Goal: Task Accomplishment & Management: Use online tool/utility

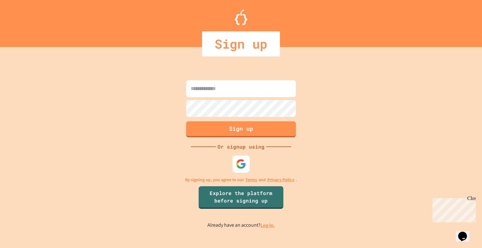
click at [240, 161] on img at bounding box center [241, 164] width 10 height 10
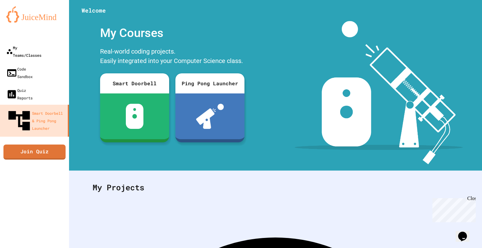
click at [37, 46] on div "My Teams/Classes" at bounding box center [23, 51] width 35 height 15
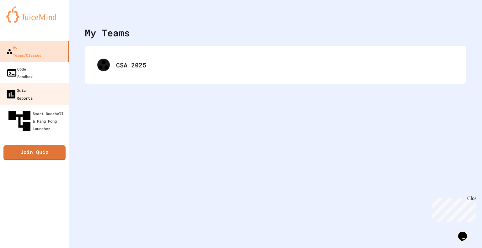
click at [33, 86] on div "Quiz Reports" at bounding box center [18, 93] width 27 height 15
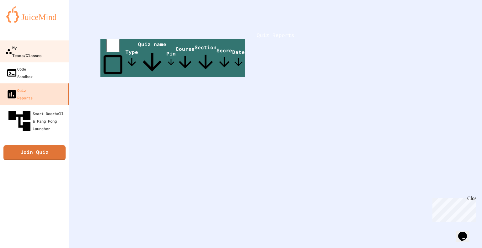
click at [25, 43] on link "My Teams/Classes" at bounding box center [34, 51] width 71 height 22
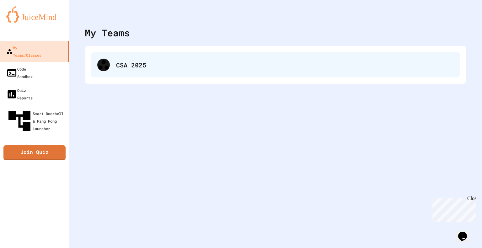
click at [119, 69] on div "CSA 2025" at bounding box center [285, 64] width 338 height 9
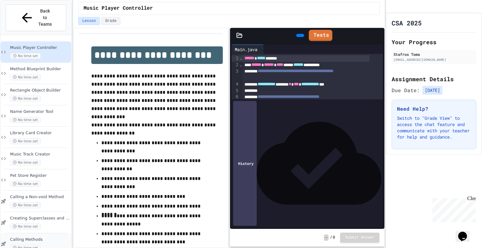
click at [47, 237] on div "Calling Methods No time set" at bounding box center [40, 244] width 60 height 14
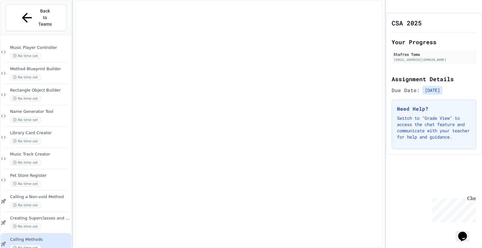
scroll to position [42, 0]
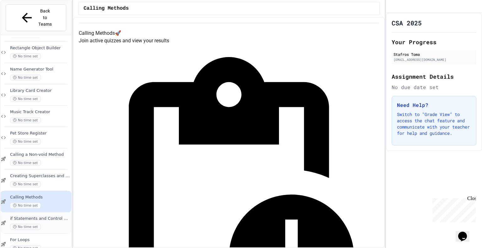
click at [45, 216] on span "if Statements and Control Flow" at bounding box center [40, 218] width 60 height 5
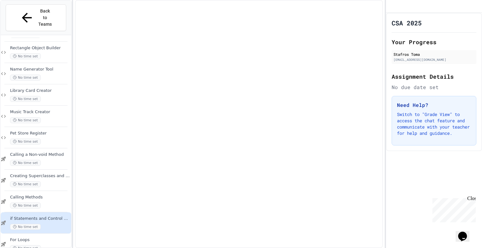
scroll to position [35, 0]
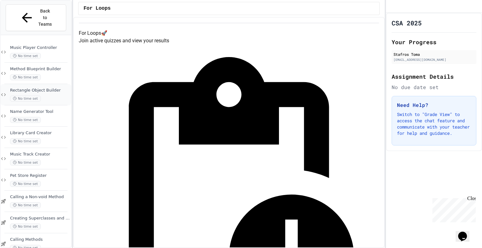
click at [45, 96] on div "No time set" at bounding box center [40, 99] width 60 height 6
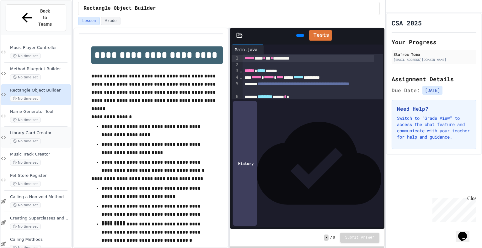
scroll to position [42, 0]
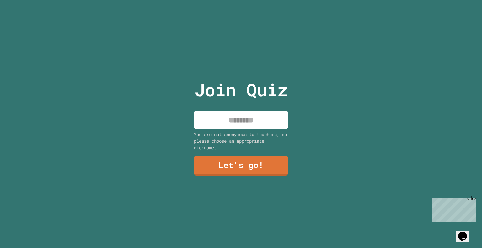
click at [251, 120] on input at bounding box center [241, 120] width 94 height 19
type input "*******"
click at [256, 159] on link "Let's go!" at bounding box center [241, 165] width 93 height 21
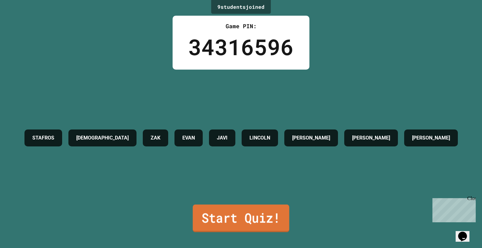
click at [275, 213] on link "Start Quiz!" at bounding box center [241, 219] width 97 height 28
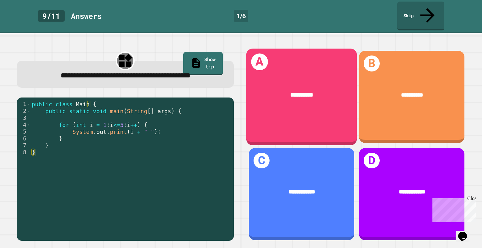
click at [309, 110] on div "A *********" at bounding box center [301, 97] width 110 height 97
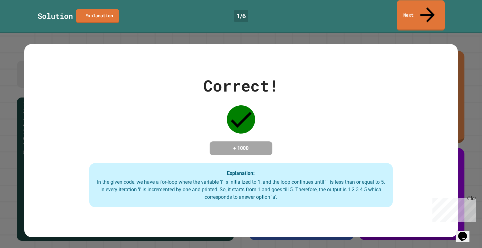
click at [425, 7] on icon at bounding box center [428, 15] width 22 height 22
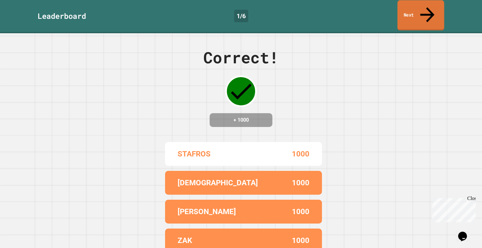
click at [425, 7] on icon at bounding box center [427, 14] width 21 height 22
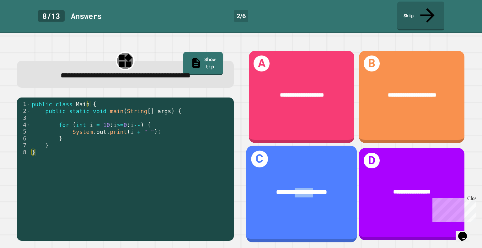
drag, startPoint x: 308, startPoint y: 169, endPoint x: 289, endPoint y: 169, distance: 19.5
click at [289, 176] on div "**********" at bounding box center [301, 192] width 110 height 33
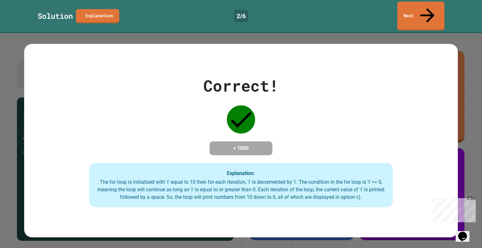
click at [414, 6] on link "Next" at bounding box center [420, 16] width 47 height 29
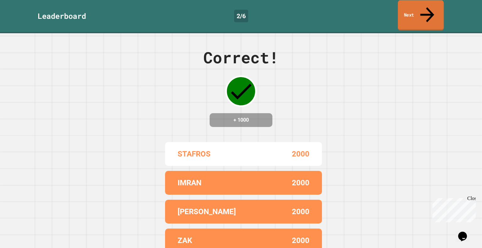
click at [414, 6] on link "Next" at bounding box center [421, 15] width 46 height 30
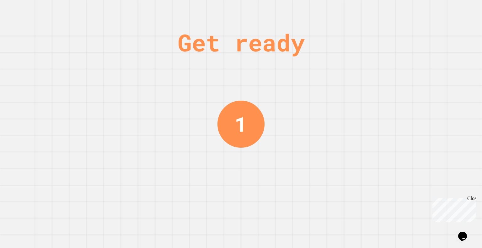
click at [473, 197] on div "Close" at bounding box center [471, 200] width 8 height 8
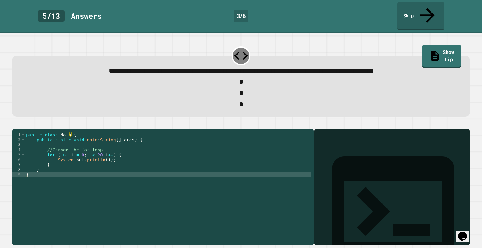
click at [70, 171] on div "public class Main { public static void main ( String [ ] args ) { //Change the …" at bounding box center [168, 187] width 286 height 110
click at [68, 169] on div "public class Main { public static void main ( String [ ] args ) { //Change the …" at bounding box center [168, 187] width 286 height 110
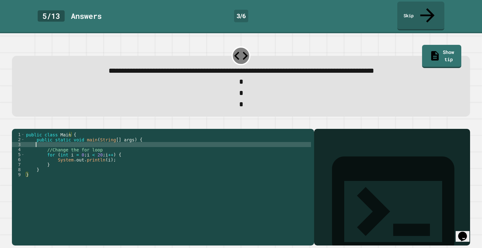
click at [108, 143] on div "public class Main { public static void main ( String [ ] args ) { //Change the …" at bounding box center [168, 187] width 286 height 110
click at [108, 158] on div "public class Main { public static void main ( String [ ] args ) { //Change the …" at bounding box center [168, 187] width 286 height 110
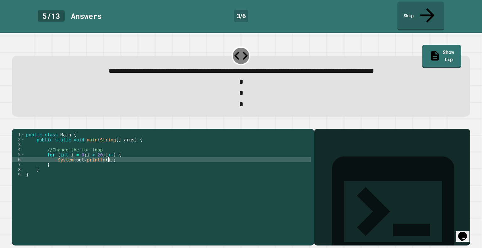
click at [103, 148] on div "public class Main { public static void main ( String [ ] args ) { //Change the …" at bounding box center [168, 187] width 286 height 110
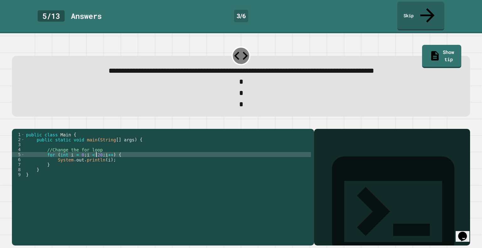
click at [97, 152] on div "public class Main { public static void main ( String [ ] args ) { //Change the …" at bounding box center [168, 187] width 286 height 110
click at [99, 152] on div "public class Main { public static void main ( String [ ] args ) { //Change the …" at bounding box center [168, 187] width 286 height 110
click at [92, 151] on div "public class Main { public static void main ( String [ ] args ) { //Change the …" at bounding box center [168, 187] width 286 height 110
click at [80, 152] on div "public class Main { public static void main ( String [ ] args ) { //Change the …" at bounding box center [168, 187] width 286 height 110
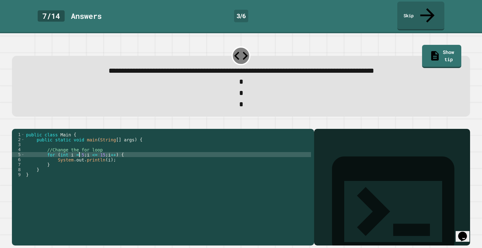
scroll to position [0, 4]
click at [18, 121] on div at bounding box center [241, 125] width 458 height 8
click at [21, 126] on icon "button" at bounding box center [19, 128] width 3 height 4
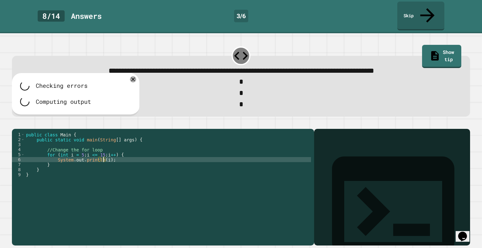
click at [103, 155] on div "public class Main { public static void main ( String [ ] args ) { //Change the …" at bounding box center [168, 187] width 286 height 110
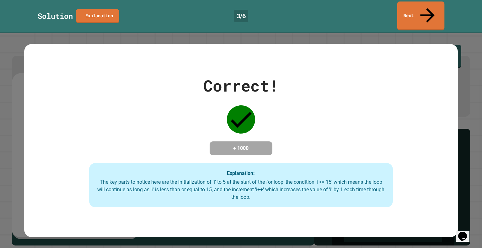
type textarea "**********"
click at [418, 7] on link "Next" at bounding box center [420, 15] width 47 height 30
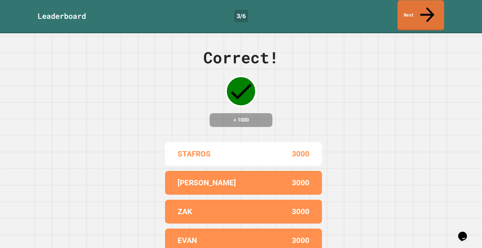
click at [418, 7] on link "Next" at bounding box center [421, 15] width 46 height 30
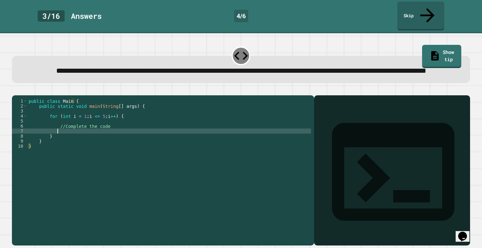
click at [70, 135] on div "public class Main { public static void main ( String [ ] args ) { for ( int i =…" at bounding box center [169, 167] width 284 height 136
click at [15, 90] on icon "button" at bounding box center [15, 90] width 0 height 0
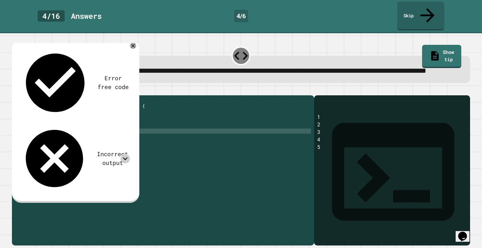
click at [125, 154] on icon at bounding box center [125, 158] width 9 height 9
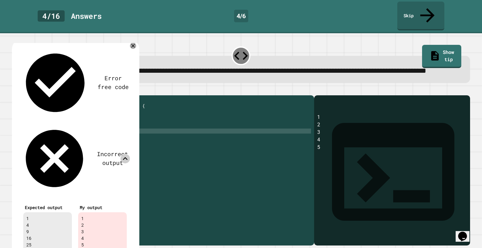
click at [128, 154] on icon at bounding box center [125, 158] width 9 height 9
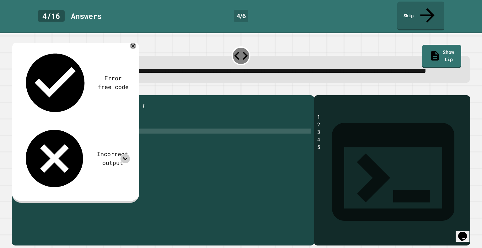
click at [132, 40] on div "Error free code 1 2 3 4 5 Incorrect output Expected output 1 4 9 16 25 My outpu…" at bounding box center [75, 122] width 127 height 164
click at [134, 44] on icon at bounding box center [133, 46] width 8 height 8
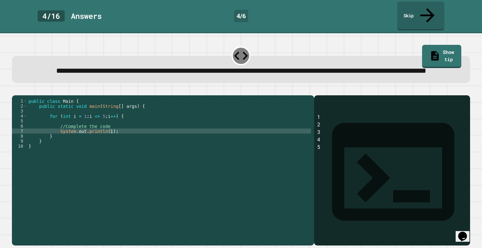
scroll to position [0, 1]
click at [46, 143] on div "public class Main { public static void main ( String [ ] args ) { for ( int i =…" at bounding box center [169, 167] width 284 height 136
click at [84, 135] on div "public class Main { public static void main ( String [ ] args ) { for ( int i =…" at bounding box center [169, 167] width 284 height 136
click at [133, 139] on div "public class Main { public static void main ( String [ ] args ) { for ( int i =…" at bounding box center [169, 167] width 284 height 136
click at [20, 93] on icon "button" at bounding box center [19, 94] width 3 height 4
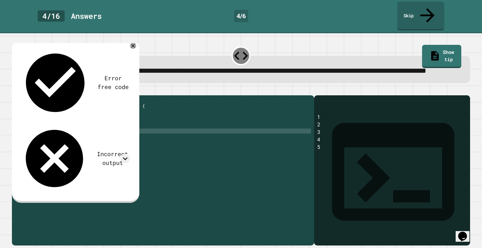
click at [15, 90] on button "button" at bounding box center [15, 90] width 0 height 0
click at [106, 138] on div "public class Main { public static void main ( String [ ] args ) { for ( int i =…" at bounding box center [169, 167] width 284 height 136
click at [15, 90] on icon "button" at bounding box center [15, 90] width 0 height 0
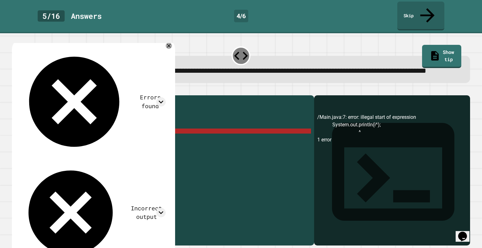
click at [108, 136] on div "public class Main { public static void main ( String [ ] args ) { for ( int i =…" at bounding box center [169, 167] width 284 height 136
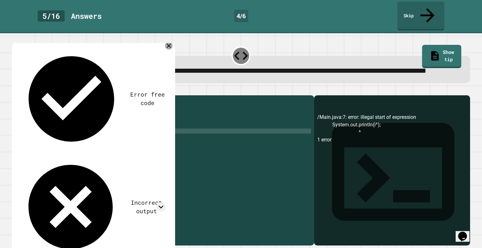
click at [173, 43] on icon at bounding box center [169, 46] width 8 height 8
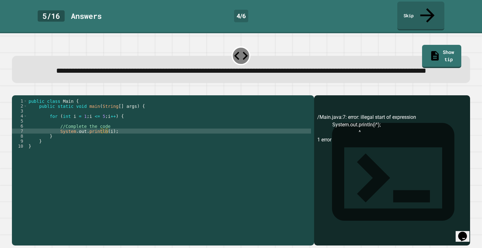
click at [107, 138] on div "public class Main { public static void main ( String [ ] args ) { for ( int i =…" at bounding box center [169, 167] width 284 height 136
click at [15, 90] on icon "button" at bounding box center [15, 90] width 0 height 0
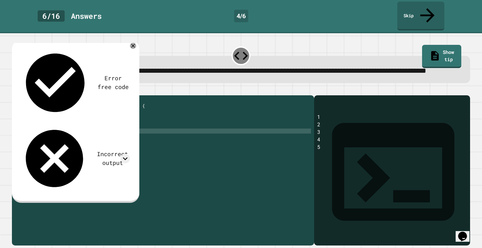
click at [125, 71] on div "Error free code 1 2 3 4 5 Incorrect output Expected output 1 4 9 16 25 My outpu…" at bounding box center [75, 121] width 116 height 152
click at [118, 124] on div "Incorrect output" at bounding box center [75, 158] width 110 height 69
click at [122, 154] on icon at bounding box center [125, 158] width 9 height 9
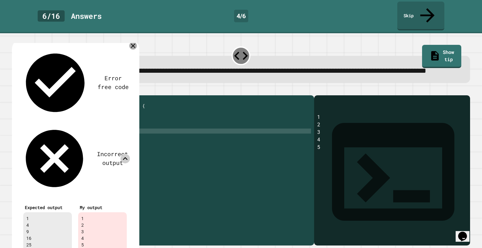
click at [134, 43] on icon at bounding box center [133, 46] width 8 height 8
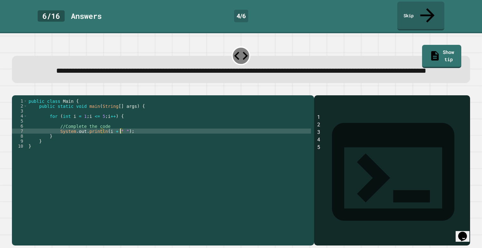
click at [121, 136] on div "public class Main { public static void main ( String [ ] args ) { for ( int i =…" at bounding box center [169, 167] width 284 height 136
type textarea "**********"
click at [75, 118] on div "public class Main { public static void main ( String [ ] args ) { for ( int i =…" at bounding box center [169, 167] width 284 height 136
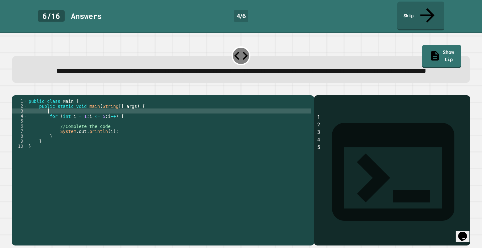
scroll to position [0, 1]
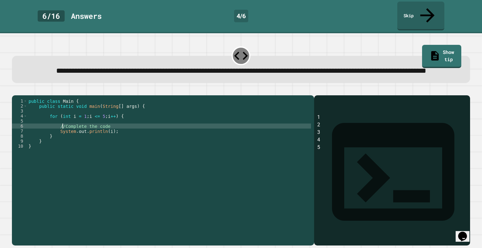
click at [63, 132] on div "public class Main { public static void main ( String [ ] args ) { for ( int i =…" at bounding box center [169, 167] width 284 height 136
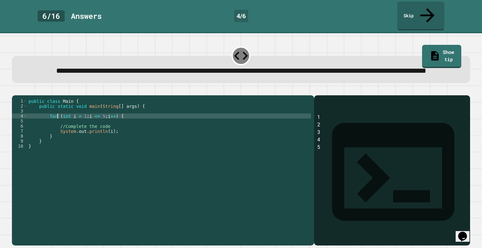
click at [58, 123] on div "public class Main { public static void main ( String [ ] args ) { for ( int i =…" at bounding box center [169, 167] width 284 height 136
click at [73, 123] on div "public class Main { public static void main ( String [ ] args ) { for ( int i =…" at bounding box center [169, 167] width 284 height 136
click at [80, 121] on div "public class Main { public static void main ( String [ ] args ) { for ( int i =…" at bounding box center [169, 167] width 284 height 136
click at [90, 122] on div "public class Main { public static void main ( String [ ] args ) { for ( int i =…" at bounding box center [169, 167] width 284 height 136
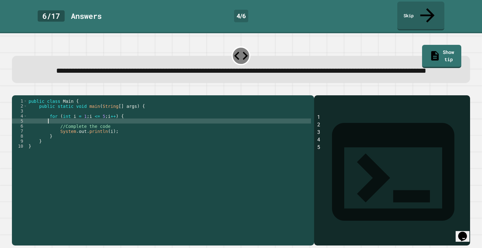
click at [98, 125] on div "public class Main { public static void main ( String [ ] args ) { for ( int i =…" at bounding box center [169, 167] width 284 height 136
click at [97, 122] on div "public class Main { public static void main ( String [ ] args ) { for ( int i =…" at bounding box center [169, 167] width 284 height 136
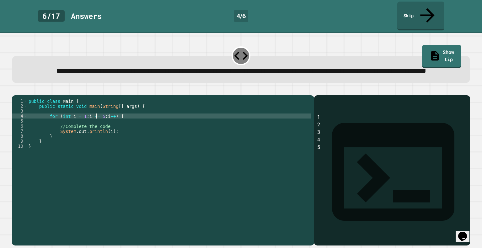
click at [126, 135] on div "public class Main { public static void main ( String [ ] args ) { for ( int i =…" at bounding box center [169, 167] width 284 height 136
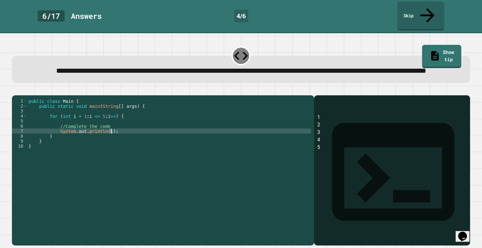
click at [127, 136] on div "public class Main { public static void main ( String [ ] args ) { for ( int i =…" at bounding box center [169, 167] width 284 height 136
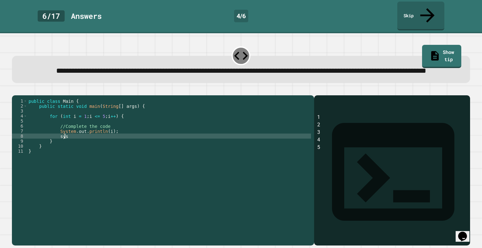
type textarea "*"
click at [407, 43] on div "**********" at bounding box center [241, 64] width 463 height 43
click at [430, 49] on icon at bounding box center [435, 55] width 11 height 12
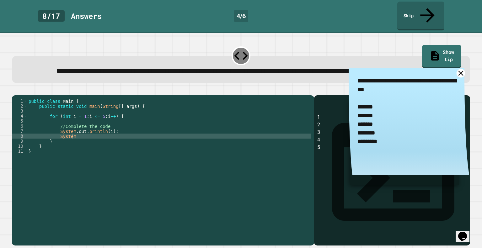
click at [457, 74] on icon at bounding box center [461, 73] width 9 height 9
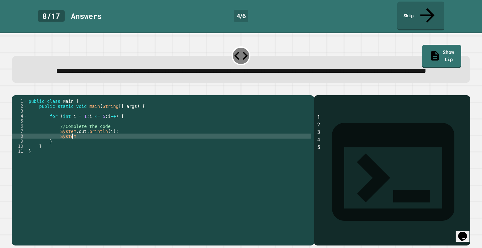
click at [93, 145] on div "public class Main { public static void main ( String [ ] args ) { for ( int i =…" at bounding box center [169, 167] width 284 height 136
click at [105, 138] on div "public class Main { public static void main ( String [ ] args ) { for ( int i =…" at bounding box center [169, 167] width 284 height 136
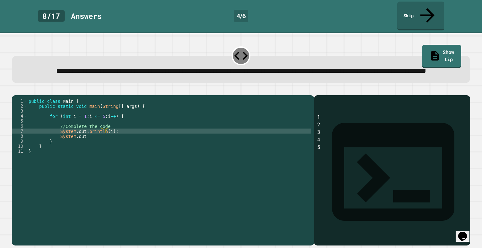
click at [89, 148] on div "public class Main { public static void main ( String [ ] args ) { for ( int i =…" at bounding box center [169, 167] width 284 height 136
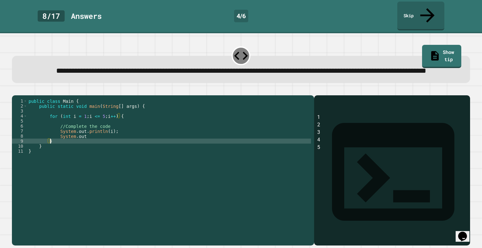
scroll to position [0, 1]
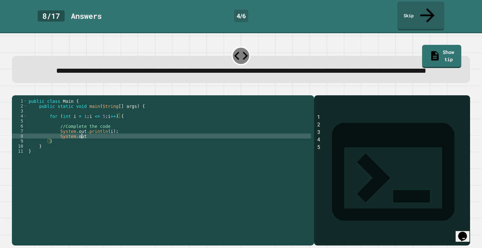
click at [89, 143] on div "public class Main { public static void main ( String [ ] args ) { for ( int i =…" at bounding box center [169, 167] width 284 height 136
click at [431, 44] on link "Show tip" at bounding box center [442, 56] width 40 height 24
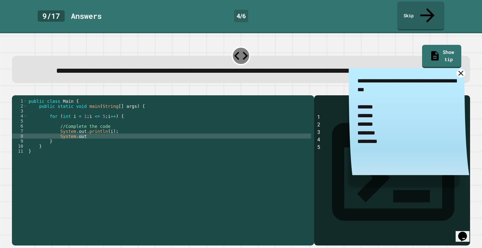
click at [457, 73] on icon at bounding box center [461, 73] width 9 height 9
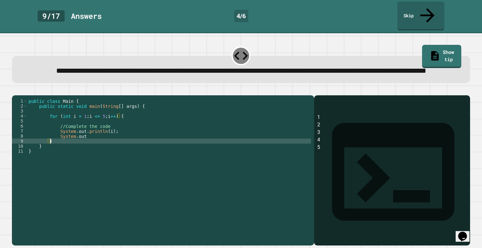
click at [91, 148] on div "public class Main { public static void main ( String [ ] args ) { for ( int i =…" at bounding box center [169, 167] width 284 height 136
click at [89, 143] on div "public class Main { public static void main ( String [ ] args ) { for ( int i =…" at bounding box center [169, 167] width 284 height 136
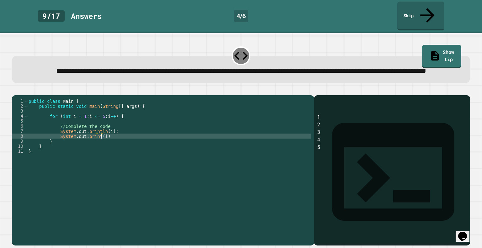
scroll to position [0, 5]
click at [425, 45] on link "Show tip" at bounding box center [442, 57] width 40 height 24
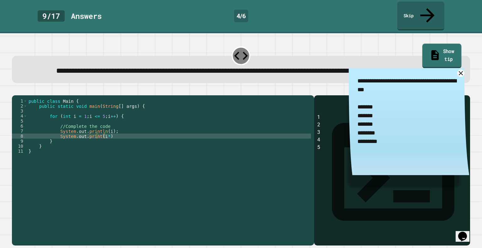
click at [425, 44] on link "Show tip" at bounding box center [441, 56] width 39 height 24
click at [457, 72] on icon at bounding box center [461, 73] width 9 height 9
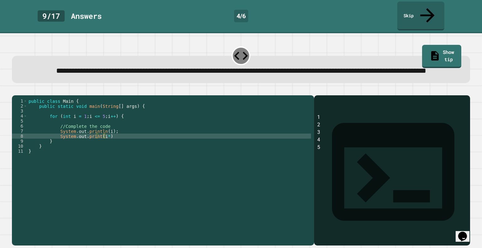
click at [102, 141] on div "public class Main { public static void main ( String [ ] args ) { for ( int i =…" at bounding box center [169, 167] width 284 height 136
click at [103, 142] on div "public class Main { public static void main ( String [ ] args ) { for ( int i =…" at bounding box center [169, 167] width 284 height 136
click at [112, 142] on div "public class Main { public static void main ( String [ ] args ) { for ( int i =…" at bounding box center [169, 167] width 284 height 136
type textarea "**********"
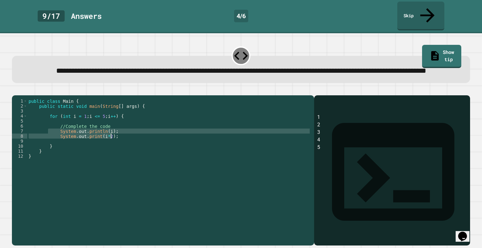
drag, startPoint x: 52, startPoint y: 137, endPoint x: 129, endPoint y: 143, distance: 77.5
click at [129, 143] on div "public class Main { public static void main ( String [ ] args ) { for ( int i =…" at bounding box center [169, 167] width 284 height 136
click at [116, 141] on div "public class Main { public static void main ( String [ ] args ) { for ( int i =…" at bounding box center [169, 162] width 284 height 126
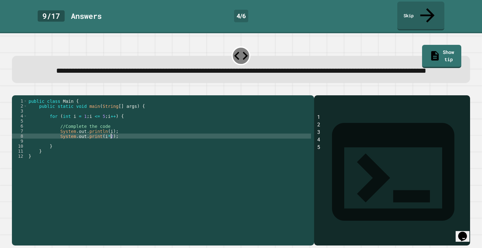
type textarea "**********"
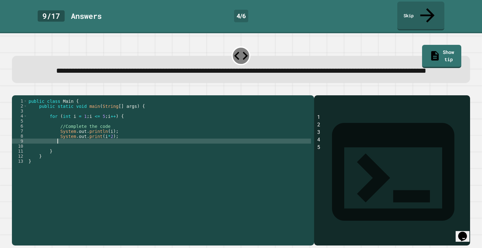
paste textarea "**********"
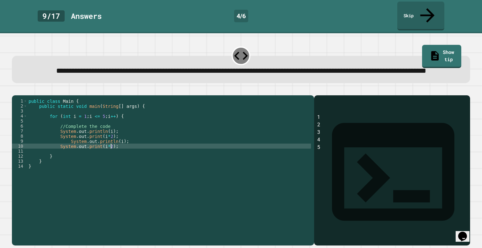
type textarea "**********"
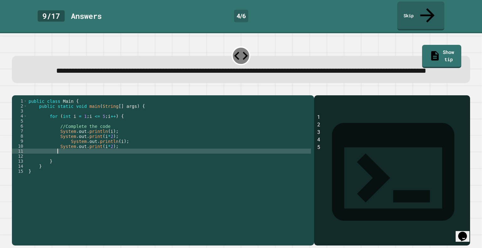
paste textarea "**********"
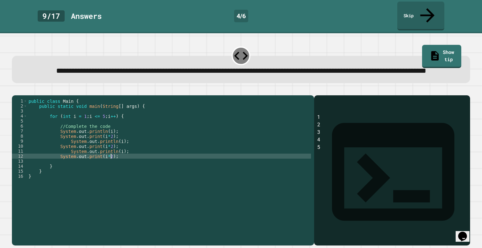
type textarea "**********"
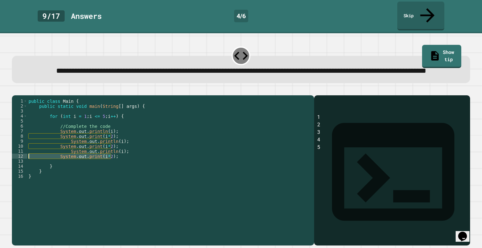
drag, startPoint x: 123, startPoint y: 164, endPoint x: 14, endPoint y: 163, distance: 108.6
click at [14, 163] on div "**********" at bounding box center [161, 162] width 299 height 126
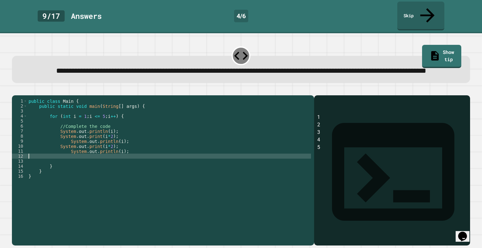
scroll to position [0, 0]
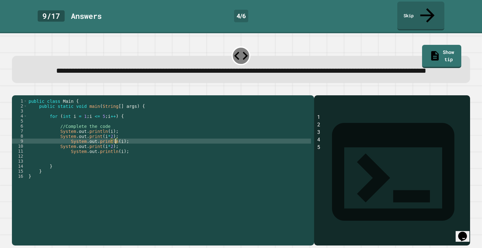
click at [116, 148] on div "public class Main { public static void main ( String [ ] args ) { for ( int i =…" at bounding box center [169, 167] width 284 height 136
click at [105, 153] on div "public class Main { public static void main ( String [ ] args ) { for ( int i =…" at bounding box center [169, 167] width 284 height 136
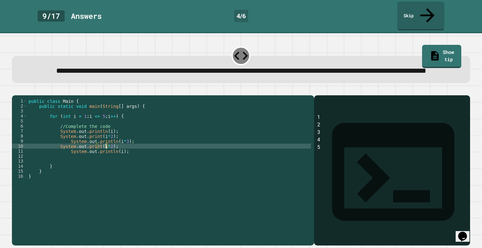
scroll to position [0, 5]
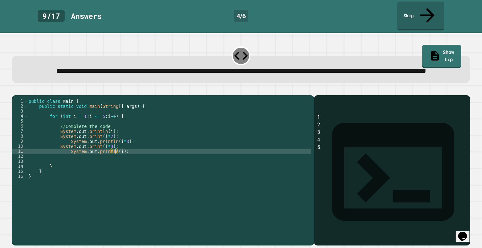
click at [116, 158] on div "public class Main { public static void main ( String [ ] args ) { for ( int i =…" at bounding box center [169, 167] width 284 height 136
click at [20, 92] on icon "button" at bounding box center [19, 94] width 3 height 4
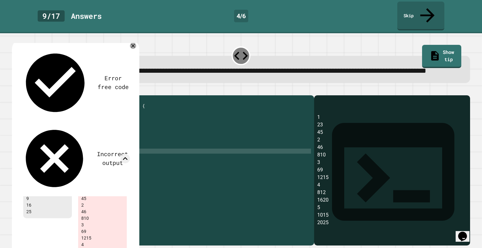
scroll to position [0, 0]
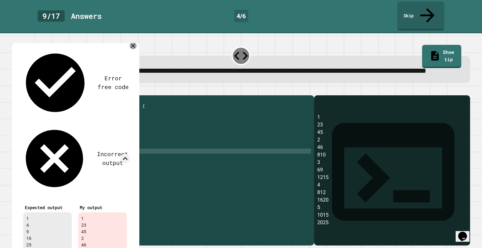
click at [134, 44] on icon at bounding box center [133, 45] width 7 height 7
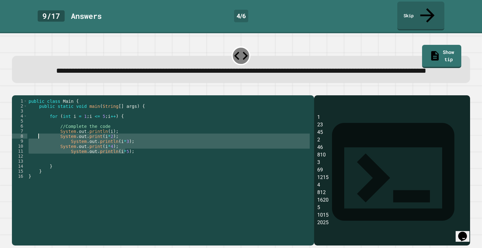
drag, startPoint x: 132, startPoint y: 156, endPoint x: 45, endPoint y: 144, distance: 87.4
click at [45, 144] on div "public class Main { public static void main ( String [ ] args ) { for ( int i =…" at bounding box center [169, 167] width 284 height 136
type textarea "**********"
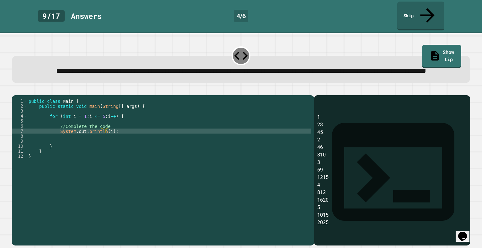
click at [105, 138] on div "public class Main { public static void main ( String [ ] args ) { for ( int i =…" at bounding box center [169, 167] width 284 height 136
type textarea "**********"
click at [18, 95] on div at bounding box center [241, 92] width 458 height 8
click at [15, 90] on icon "button" at bounding box center [15, 90] width 0 height 0
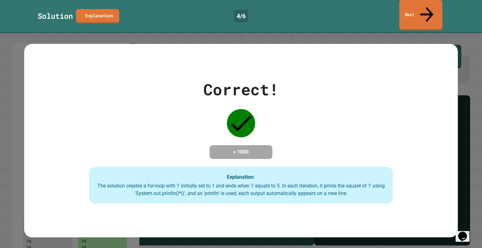
click at [423, 9] on link "Next" at bounding box center [420, 15] width 43 height 30
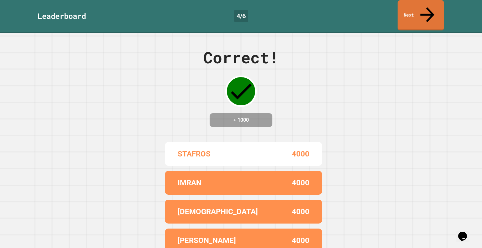
click at [423, 9] on link "Next" at bounding box center [421, 15] width 46 height 30
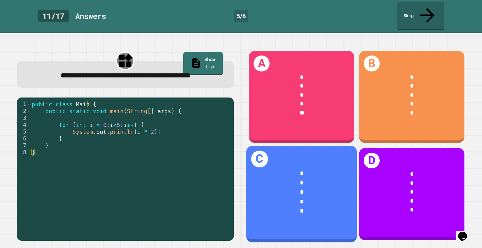
drag, startPoint x: 317, startPoint y: 179, endPoint x: 285, endPoint y: 178, distance: 32.3
click at [285, 188] on div "*" at bounding box center [302, 192] width 86 height 9
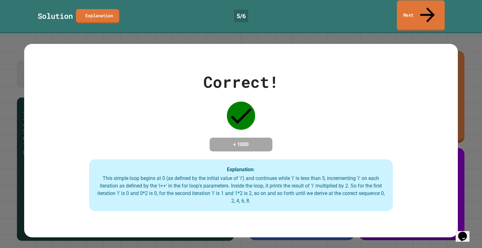
click at [419, 3] on link "Next" at bounding box center [421, 15] width 48 height 30
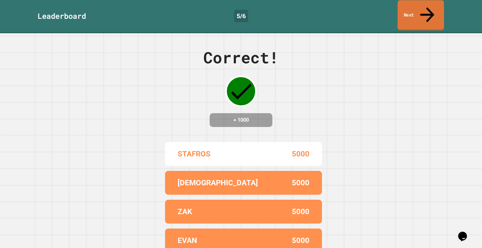
click at [414, 7] on link "Next" at bounding box center [421, 15] width 46 height 30
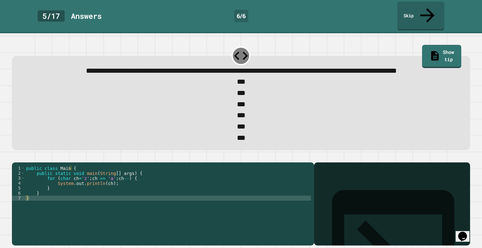
click at [88, 188] on div "public class Main { public static void main ( String [ ] args ) { for ( char ch…" at bounding box center [168, 203] width 286 height 75
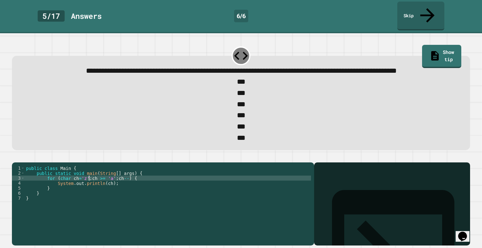
click at [82, 191] on div "public class Main { public static void main ( String [ ] args ) { for ( char ch…" at bounding box center [168, 203] width 286 height 75
click at [91, 201] on div "public class Main { public static void main ( String [ ] args ) { for ( char ch…" at bounding box center [168, 203] width 286 height 75
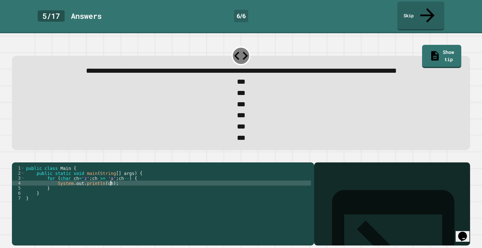
click at [116, 194] on div "public class Main { public static void main ( String [ ] args ) { for ( char ch…" at bounding box center [168, 203] width 286 height 75
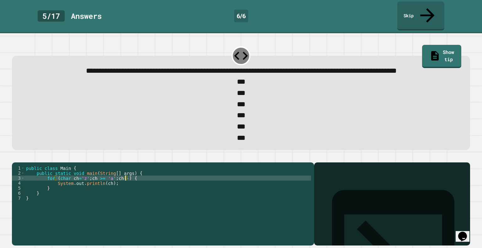
drag, startPoint x: 124, startPoint y: 189, endPoint x: 126, endPoint y: 197, distance: 7.9
click at [126, 197] on div "public class Main { public static void main ( String [ ] args ) { for ( char ch…" at bounding box center [168, 203] width 286 height 75
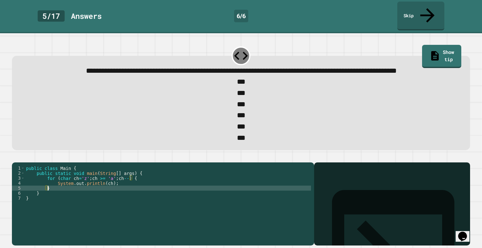
click at [123, 189] on div "public class Main { public static void main ( String [ ] args ) { for ( char ch…" at bounding box center [168, 203] width 286 height 75
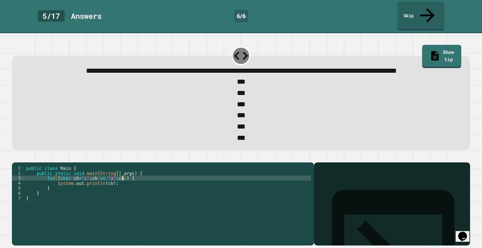
scroll to position [0, 7]
click at [15, 158] on icon "button" at bounding box center [15, 158] width 0 height 0
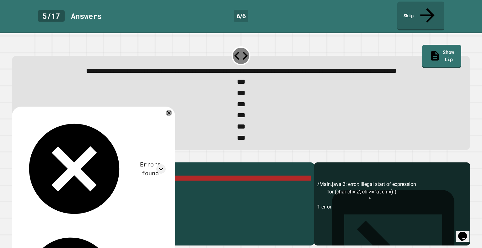
click at [125, 188] on div "public class Main { public static void main ( String [ ] args ) { for ( char ch…" at bounding box center [168, 203] width 286 height 75
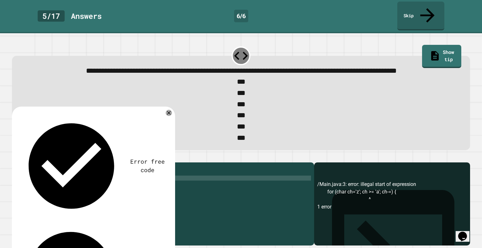
click at [13, 160] on div at bounding box center [241, 159] width 458 height 8
click at [15, 158] on icon "button" at bounding box center [15, 158] width 0 height 0
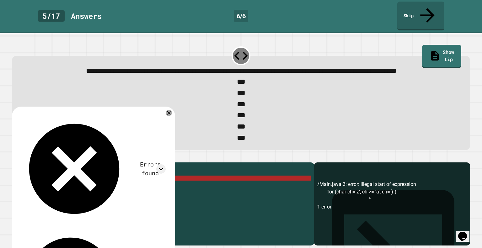
click at [125, 188] on div "public class Main { public static void main ( String [ ] args ) { for ( char ch…" at bounding box center [168, 203] width 286 height 75
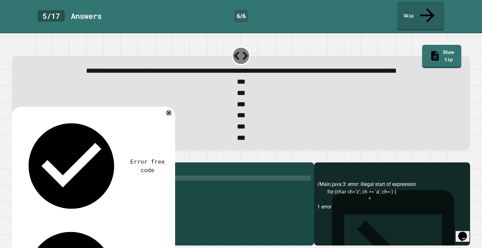
click at [124, 189] on div "public class Main { public static void main ( String [ ] args ) { for ( char ch…" at bounding box center [168, 203] width 286 height 75
type textarea "**********"
click at [12, 160] on div at bounding box center [241, 159] width 458 height 8
click at [15, 158] on icon "button" at bounding box center [15, 158] width 0 height 0
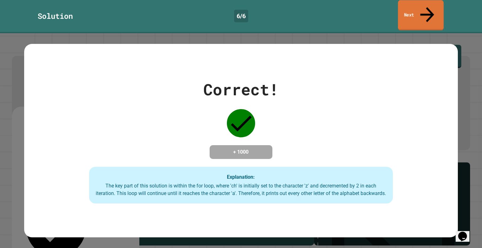
click at [430, 3] on link "Next" at bounding box center [421, 15] width 46 height 30
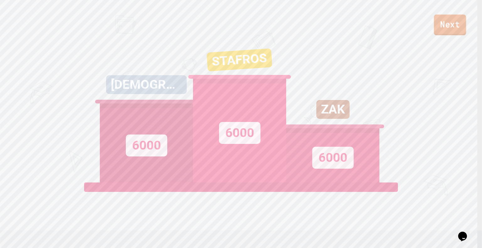
click at [444, 25] on link "Next" at bounding box center [450, 24] width 32 height 21
